Goal: Task Accomplishment & Management: Manage account settings

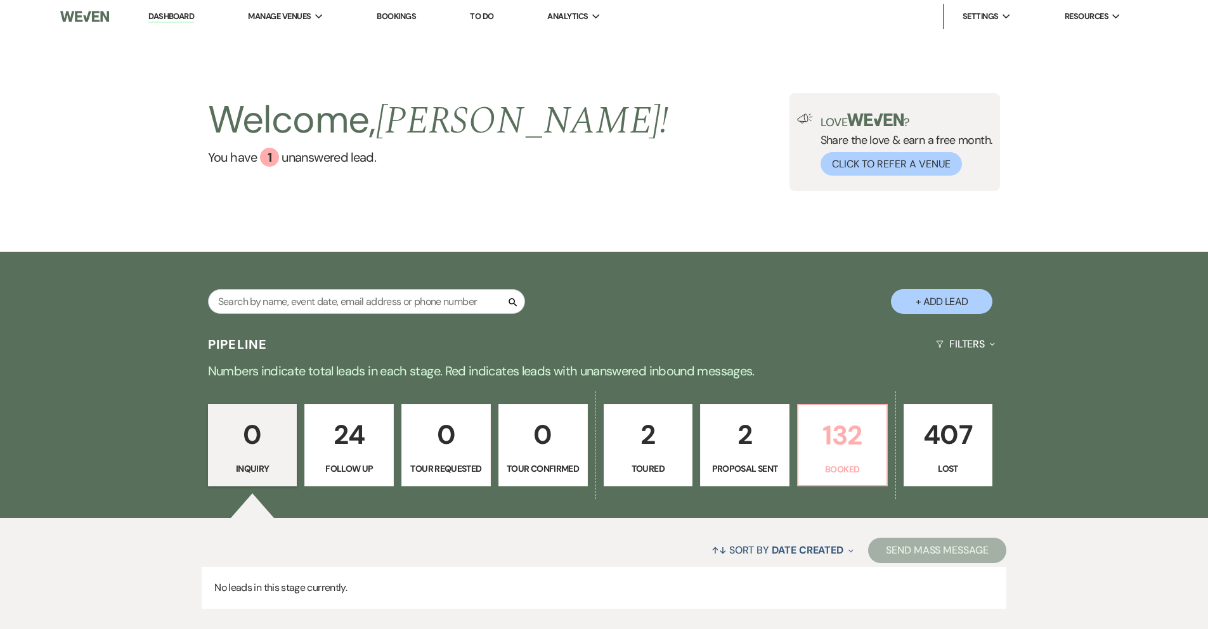
click at [862, 446] on p "132" at bounding box center [842, 435] width 73 height 42
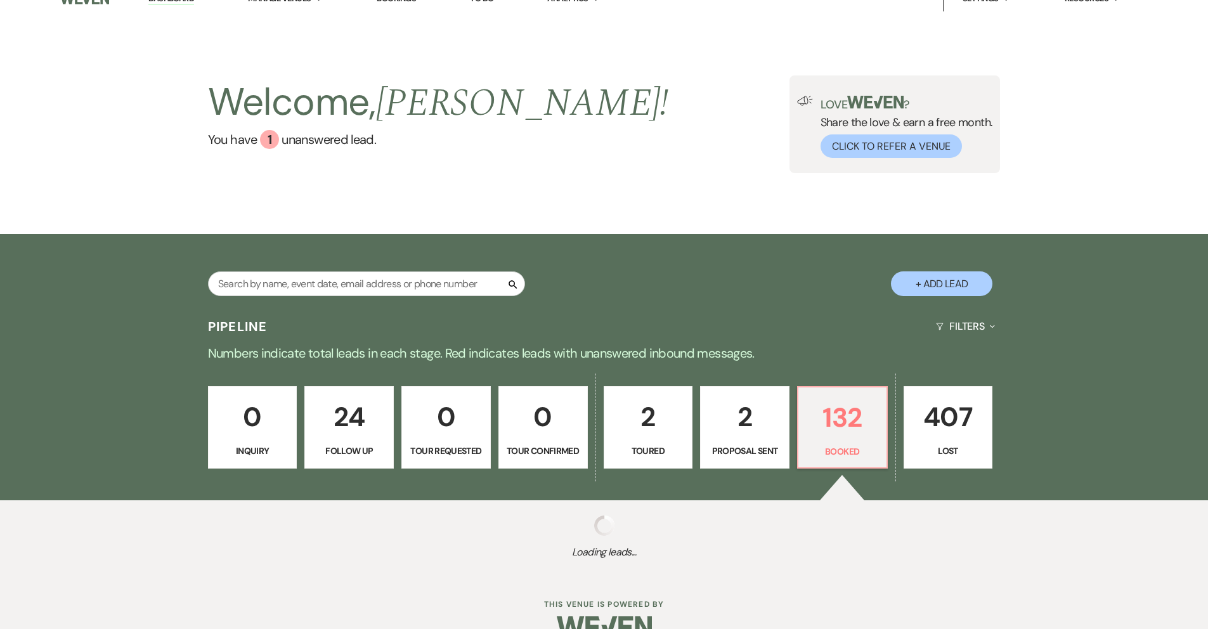
scroll to position [46, 0]
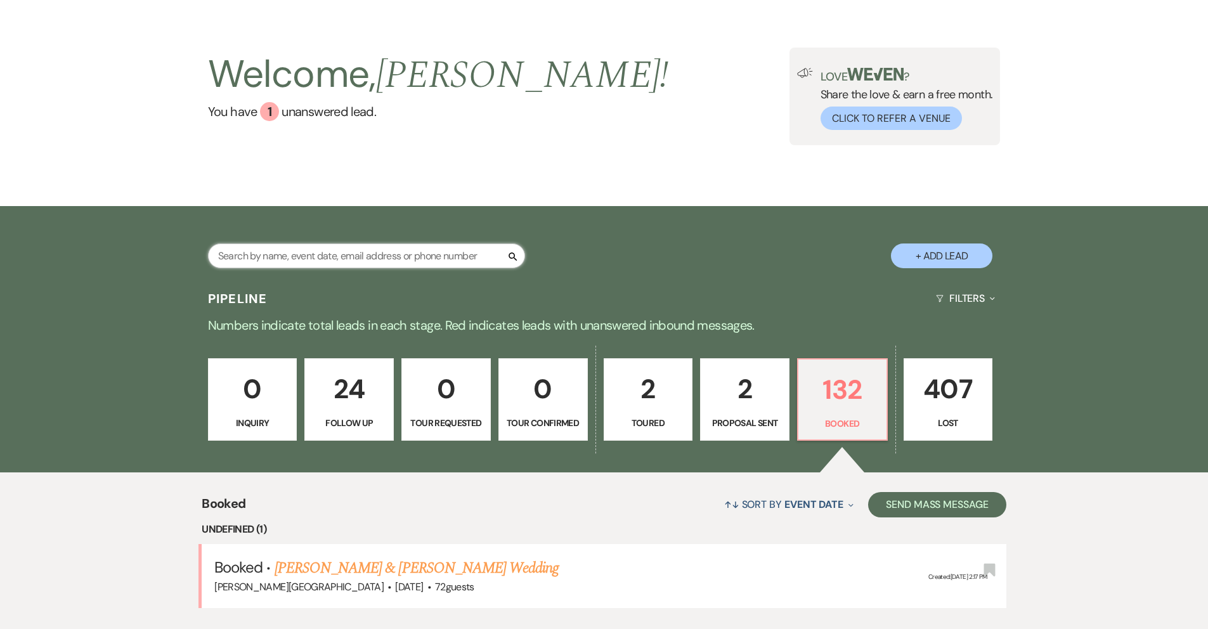
click at [417, 258] on input "text" at bounding box center [366, 255] width 317 height 25
click at [365, 256] on input "cr" at bounding box center [366, 255] width 317 height 25
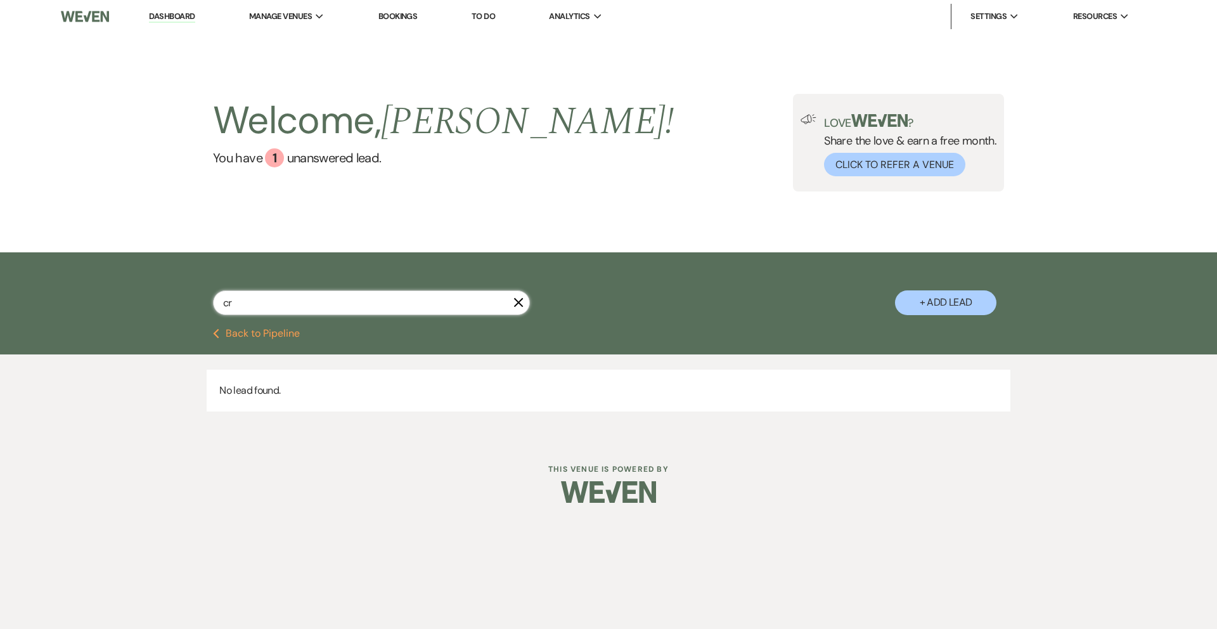
type input "cra"
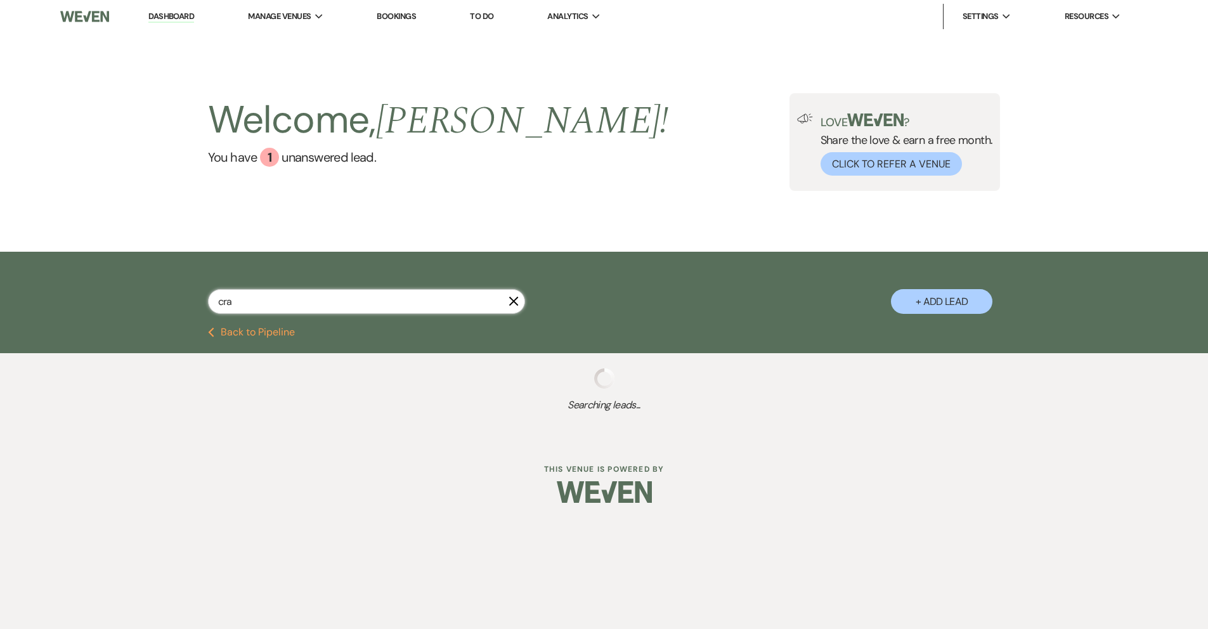
select select "8"
select select "5"
select select "8"
select select "6"
select select "8"
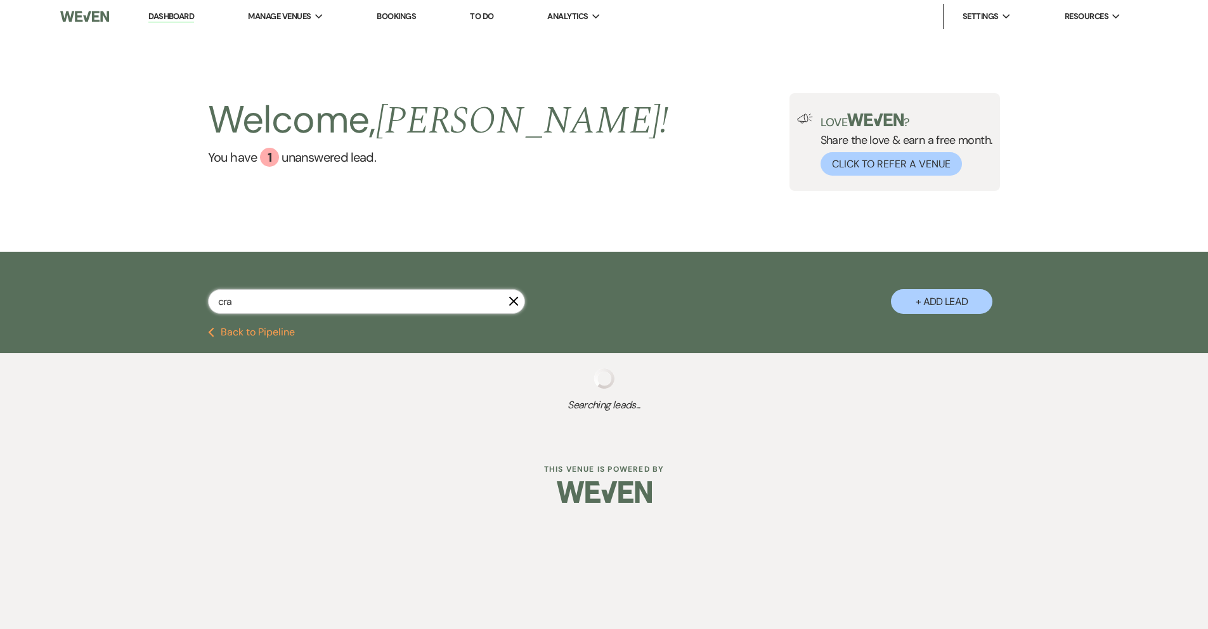
select select "5"
select select "8"
select select "5"
select select "8"
select select "1"
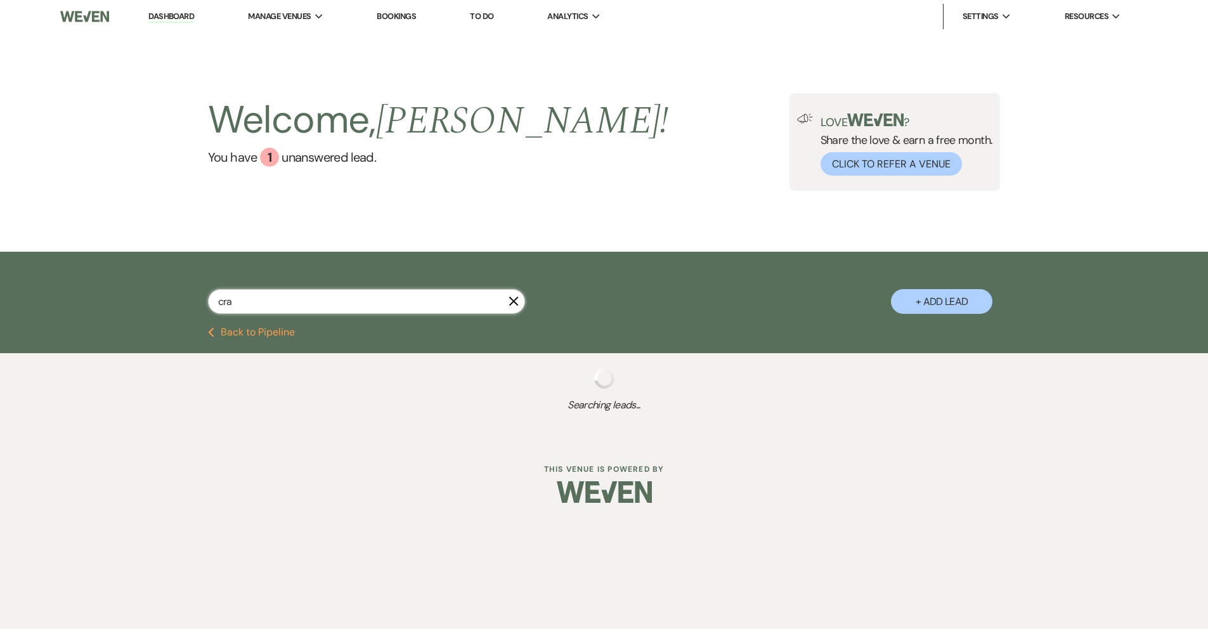
select select "8"
select select "11"
select select "8"
select select "5"
select select "8"
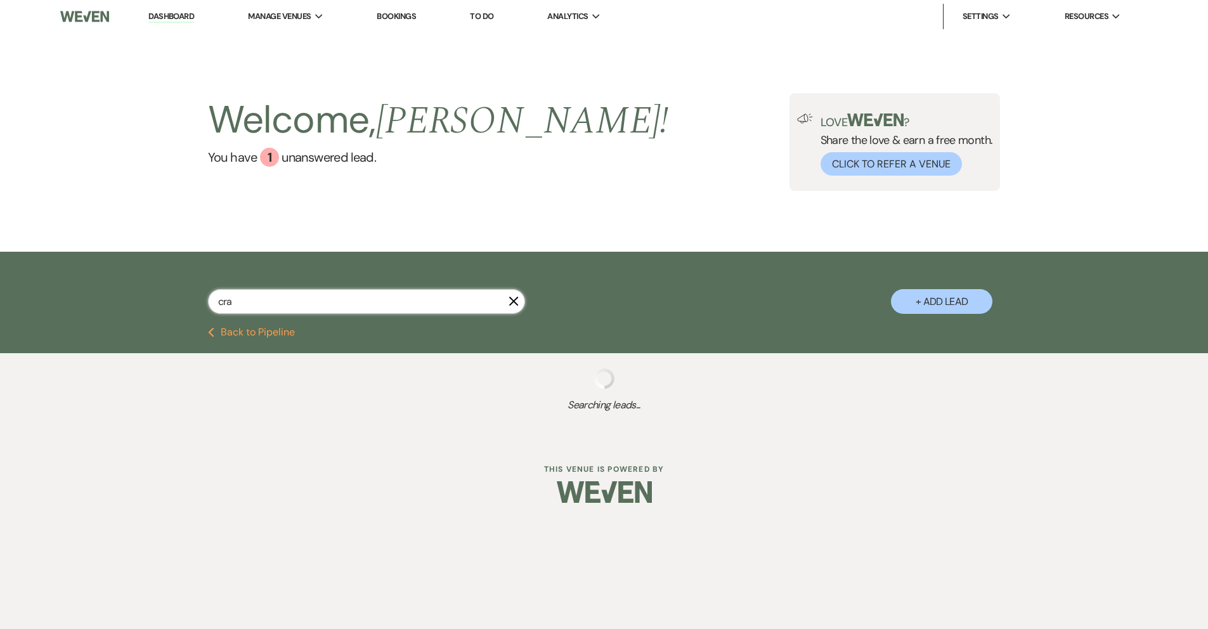
select select "11"
select select "8"
select select "6"
select select "8"
select select "9"
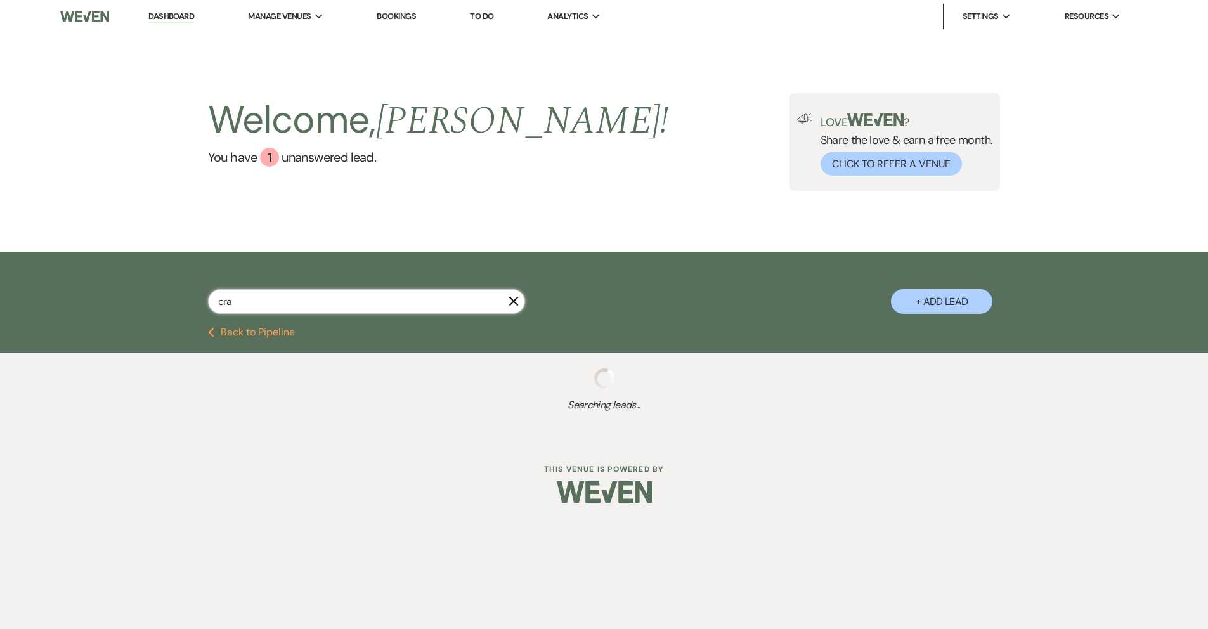
select select "8"
select select "6"
select select "8"
select select "5"
select select "8"
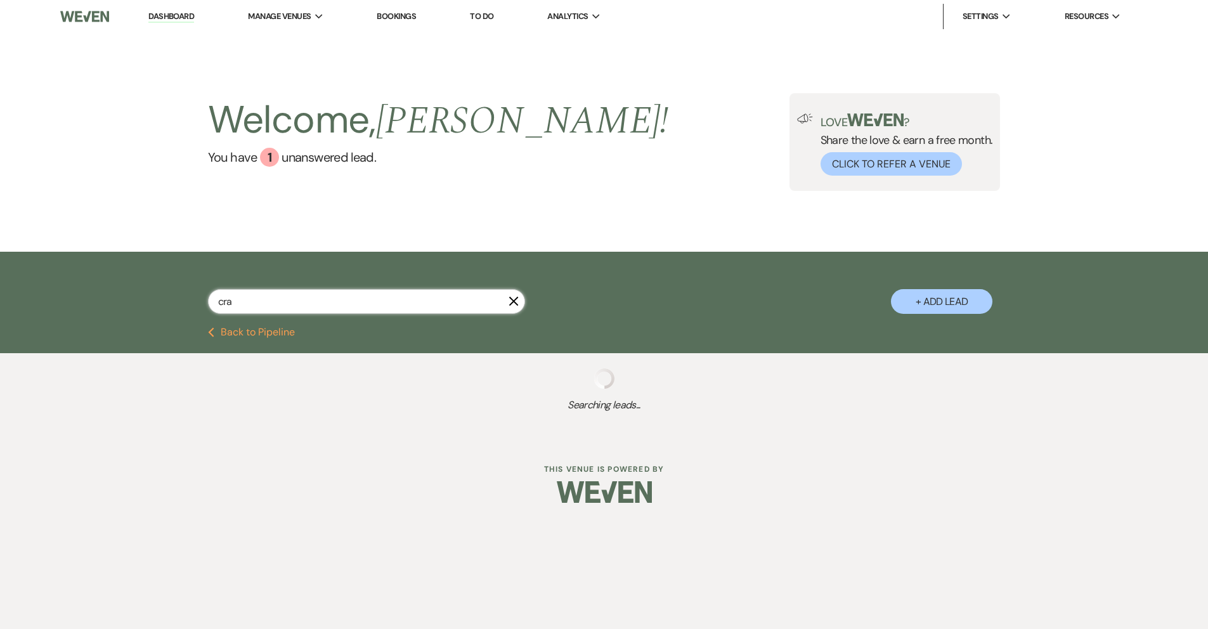
select select "7"
select select "8"
select select "7"
select select "8"
select select "6"
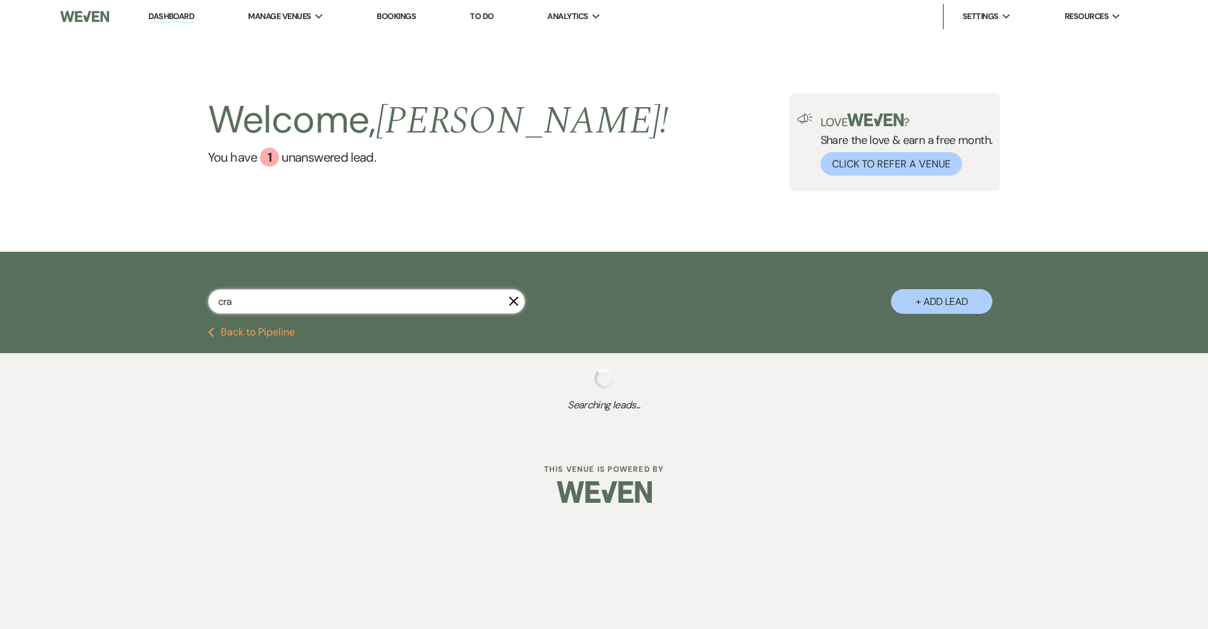
select select "8"
select select "11"
select select "8"
select select "6"
select select "8"
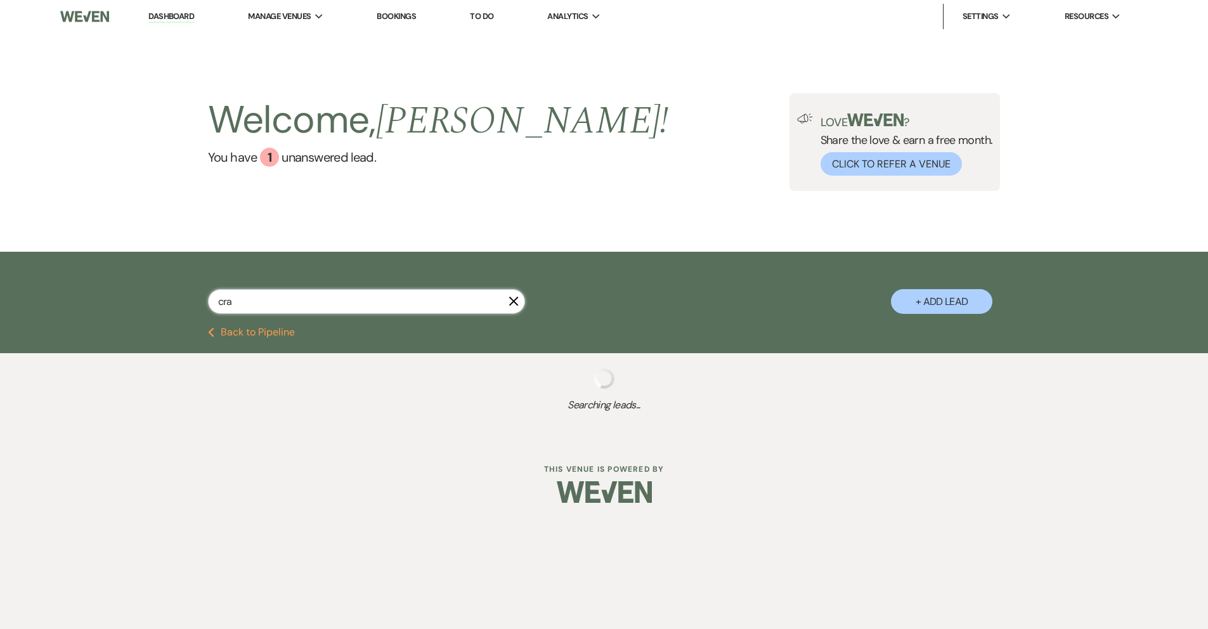
select select "5"
select select "8"
select select "7"
select select "8"
select select "6"
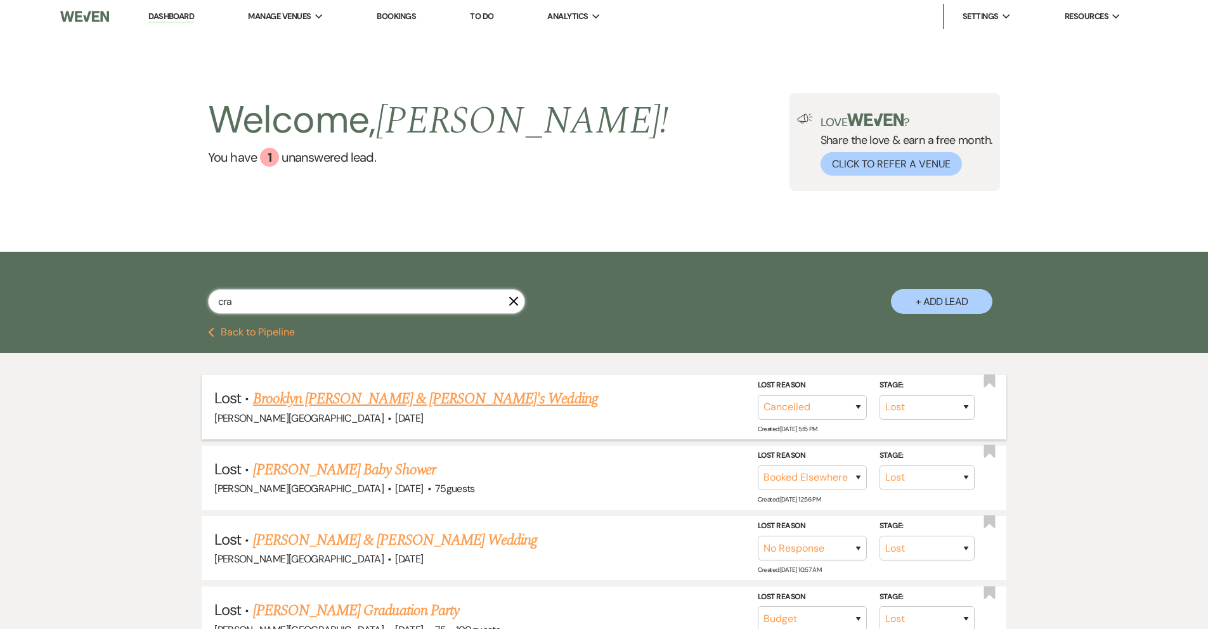
type input "cra"
click at [377, 398] on link "Brooklyn [PERSON_NAME] & [PERSON_NAME]'s Wedding" at bounding box center [425, 398] width 345 height 23
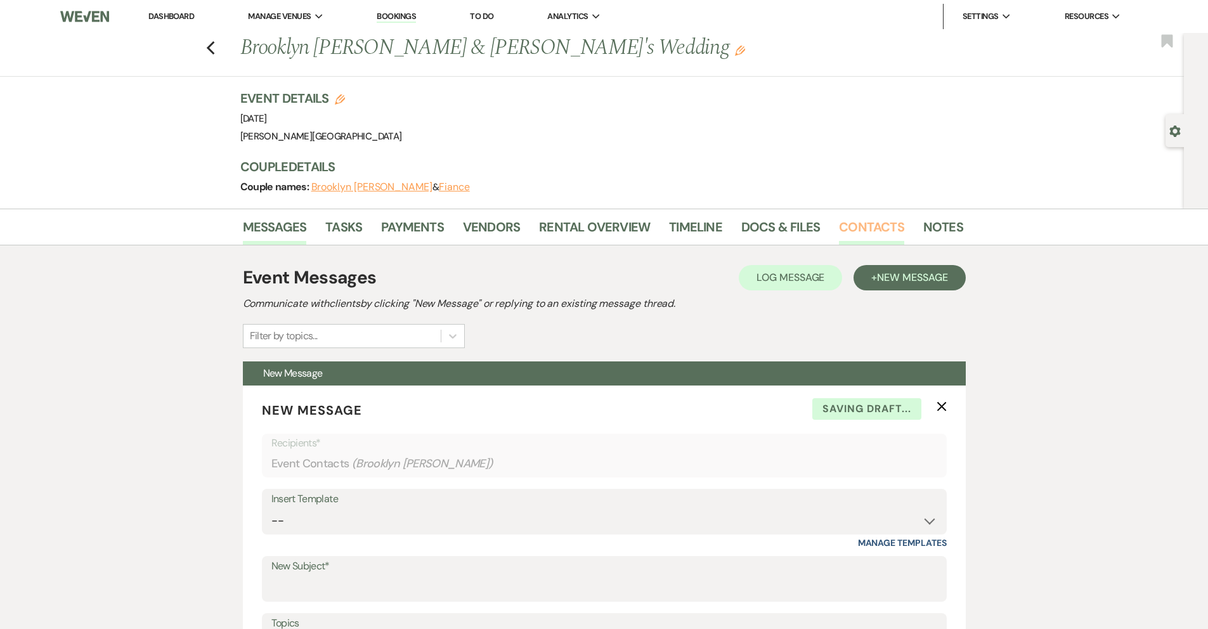
click at [881, 229] on link "Contacts" at bounding box center [871, 231] width 65 height 28
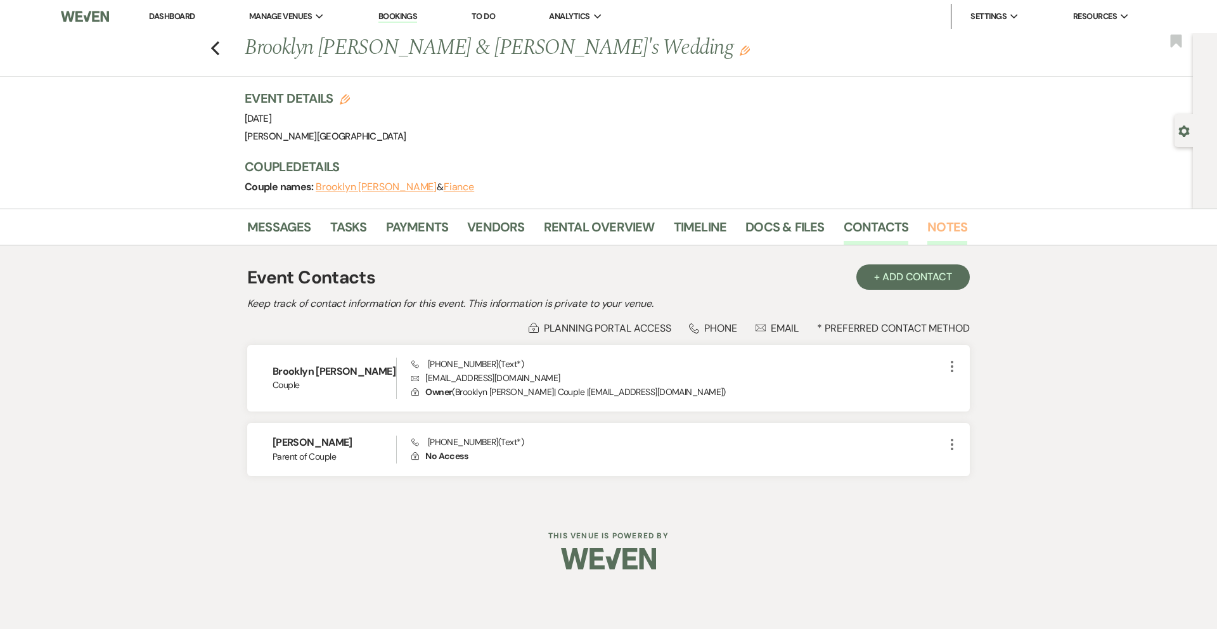
click at [954, 228] on link "Notes" at bounding box center [948, 231] width 40 height 28
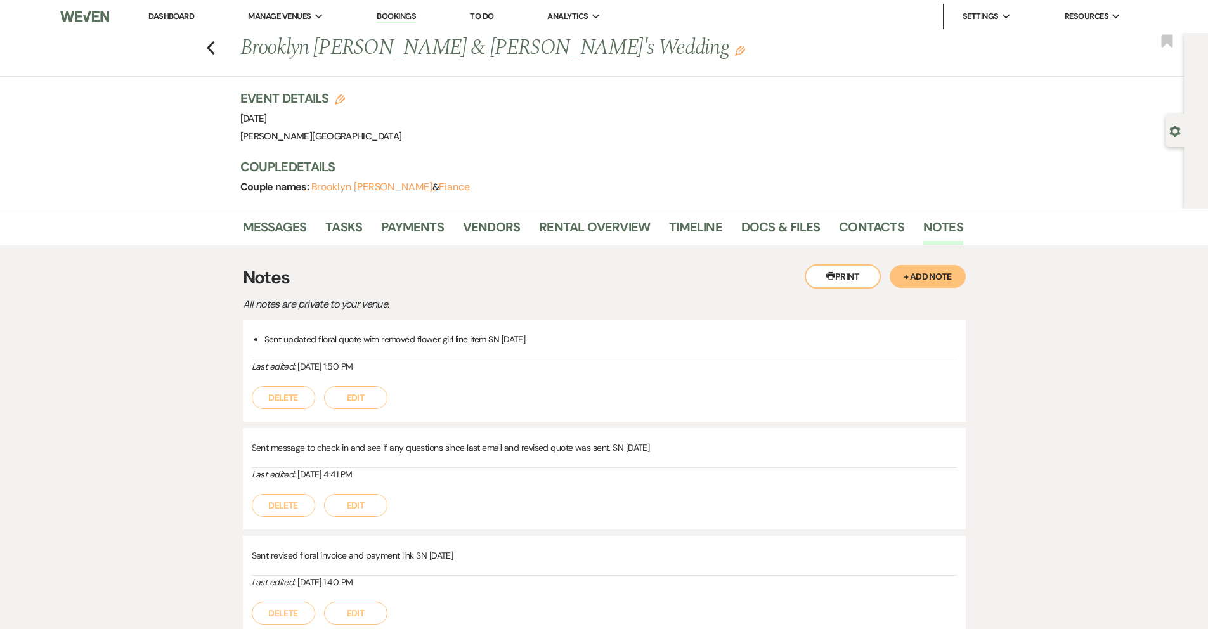
click at [914, 278] on button "+ Add Note" at bounding box center [928, 276] width 76 height 23
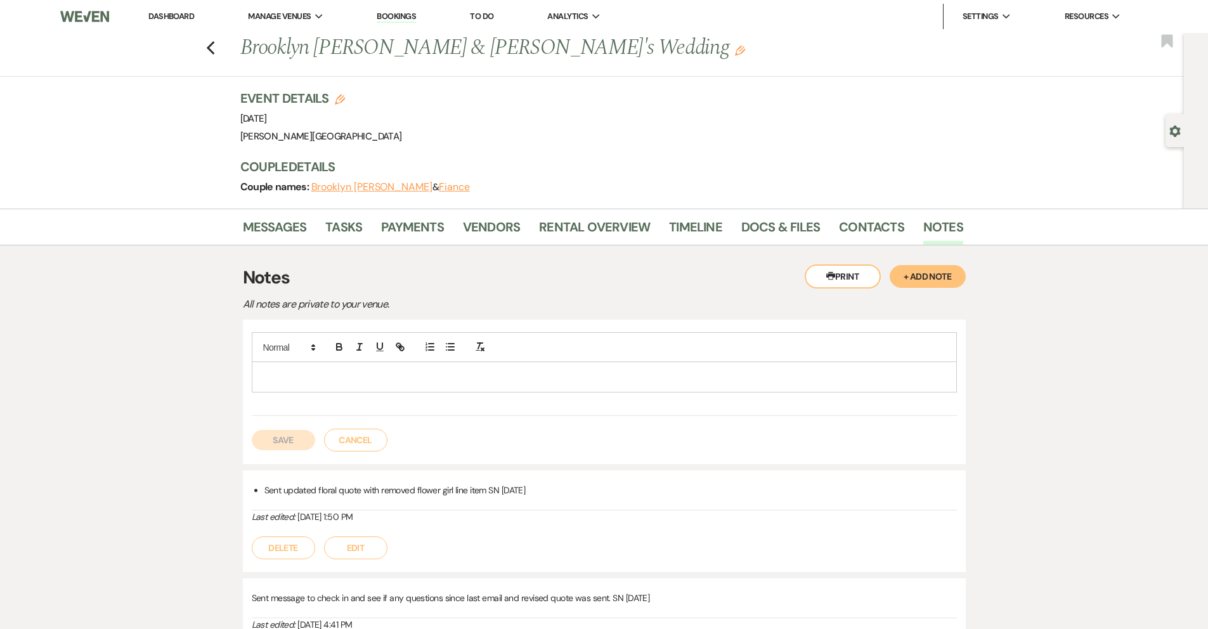
click at [350, 373] on p at bounding box center [604, 377] width 685 height 14
click at [323, 378] on p "Refund for $585.50" at bounding box center [604, 377] width 685 height 14
click at [567, 223] on link "Rental Overview" at bounding box center [594, 231] width 111 height 28
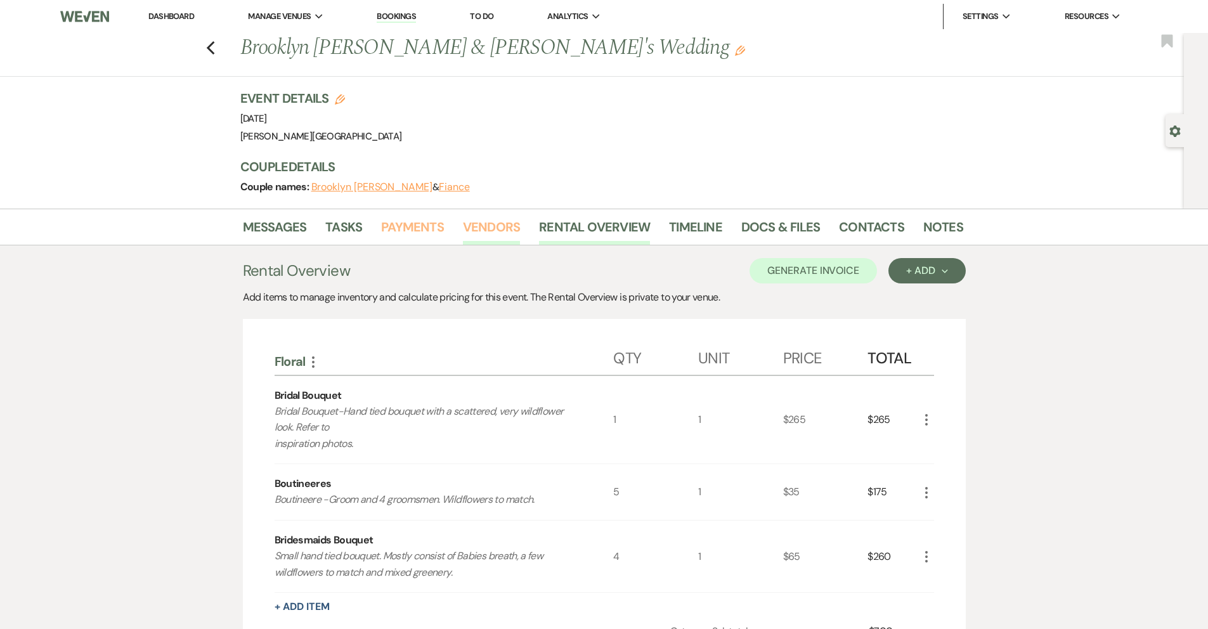
drag, startPoint x: 407, startPoint y: 224, endPoint x: 475, endPoint y: 243, distance: 70.6
click at [408, 224] on link "Payments" at bounding box center [412, 231] width 63 height 28
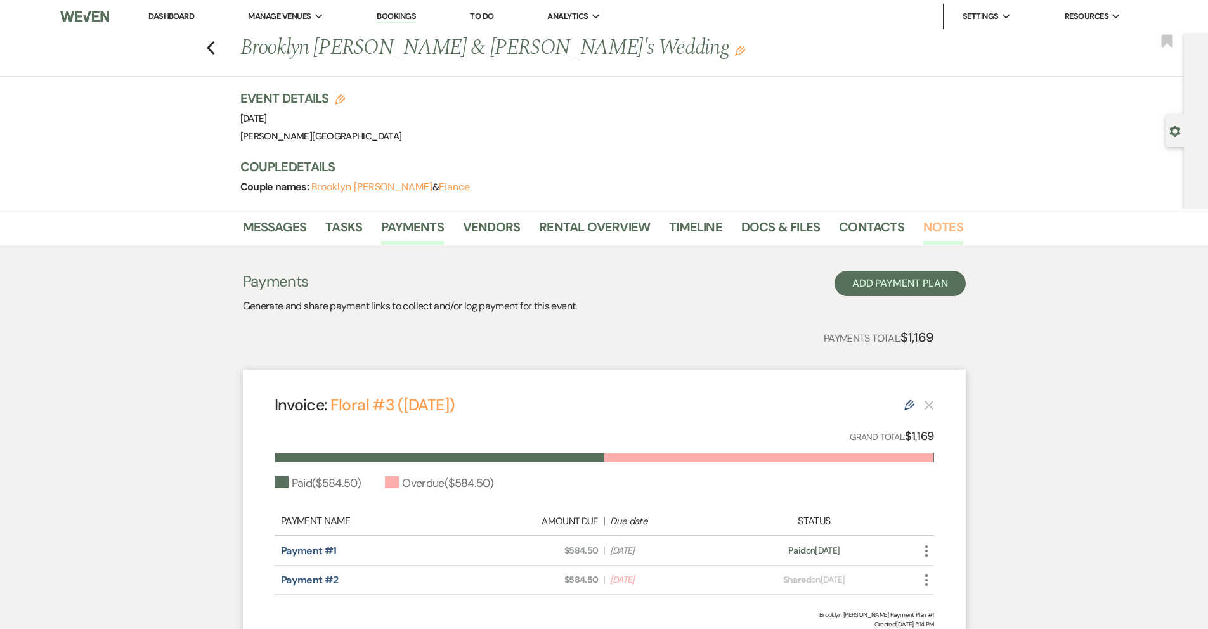
click at [923, 223] on link "Notes" at bounding box center [943, 231] width 40 height 28
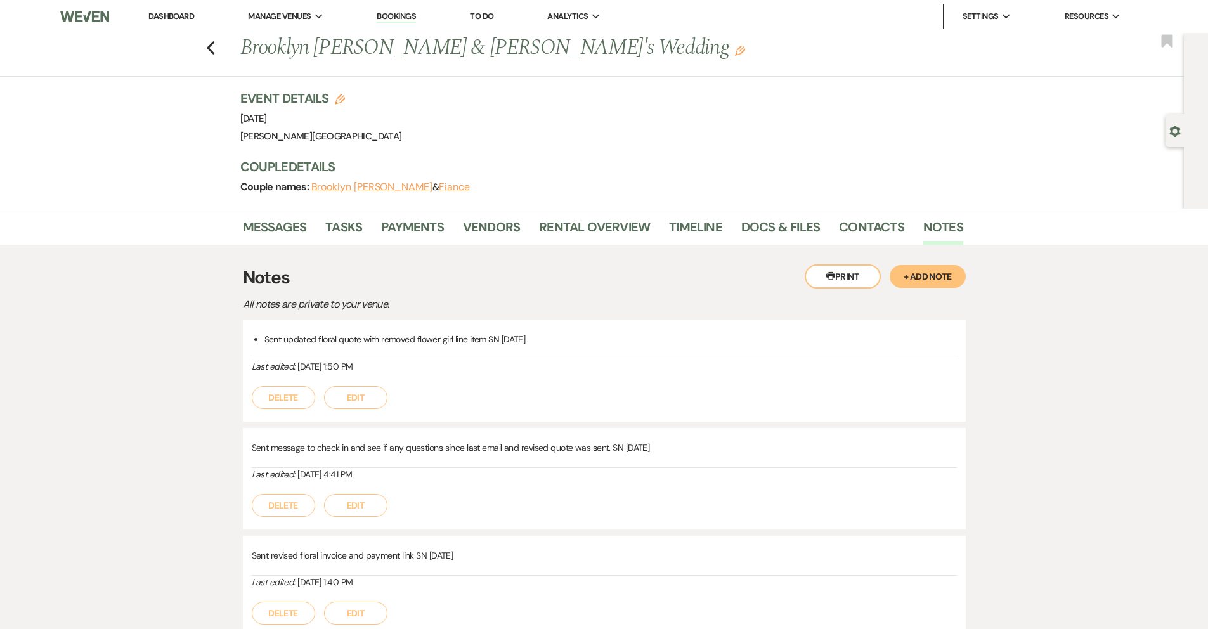
click at [933, 275] on button "+ Add Note" at bounding box center [928, 276] width 76 height 23
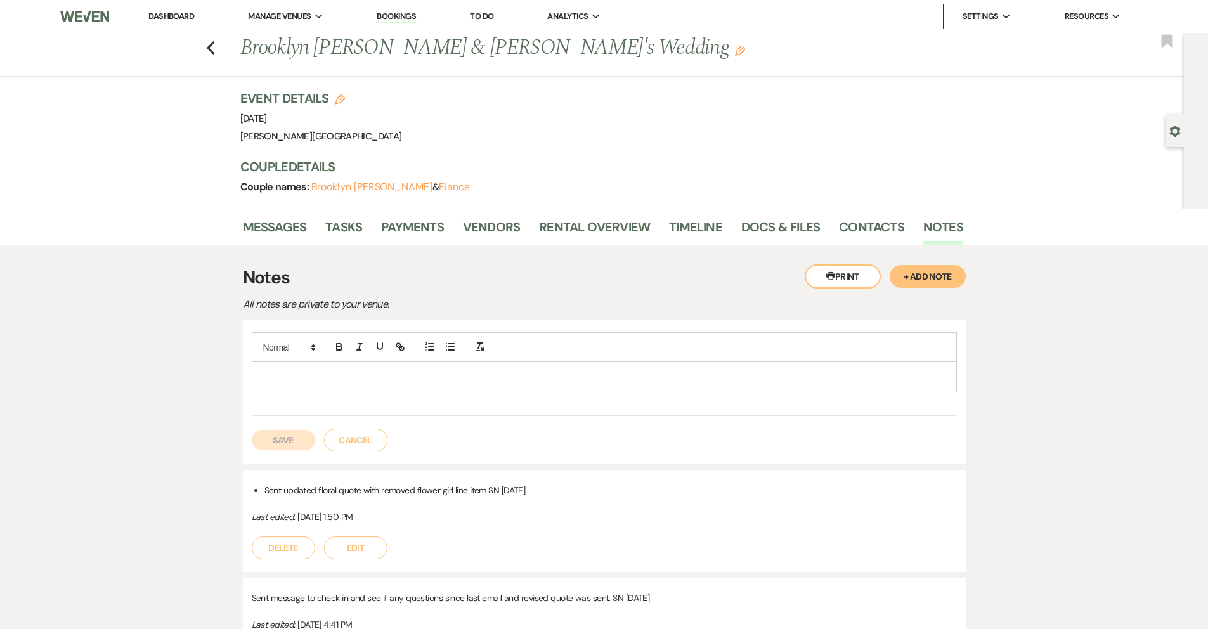
click at [518, 373] on p at bounding box center [604, 377] width 685 height 14
click at [281, 443] on button "Save" at bounding box center [283, 440] width 63 height 20
